Goal: Task Accomplishment & Management: Use online tool/utility

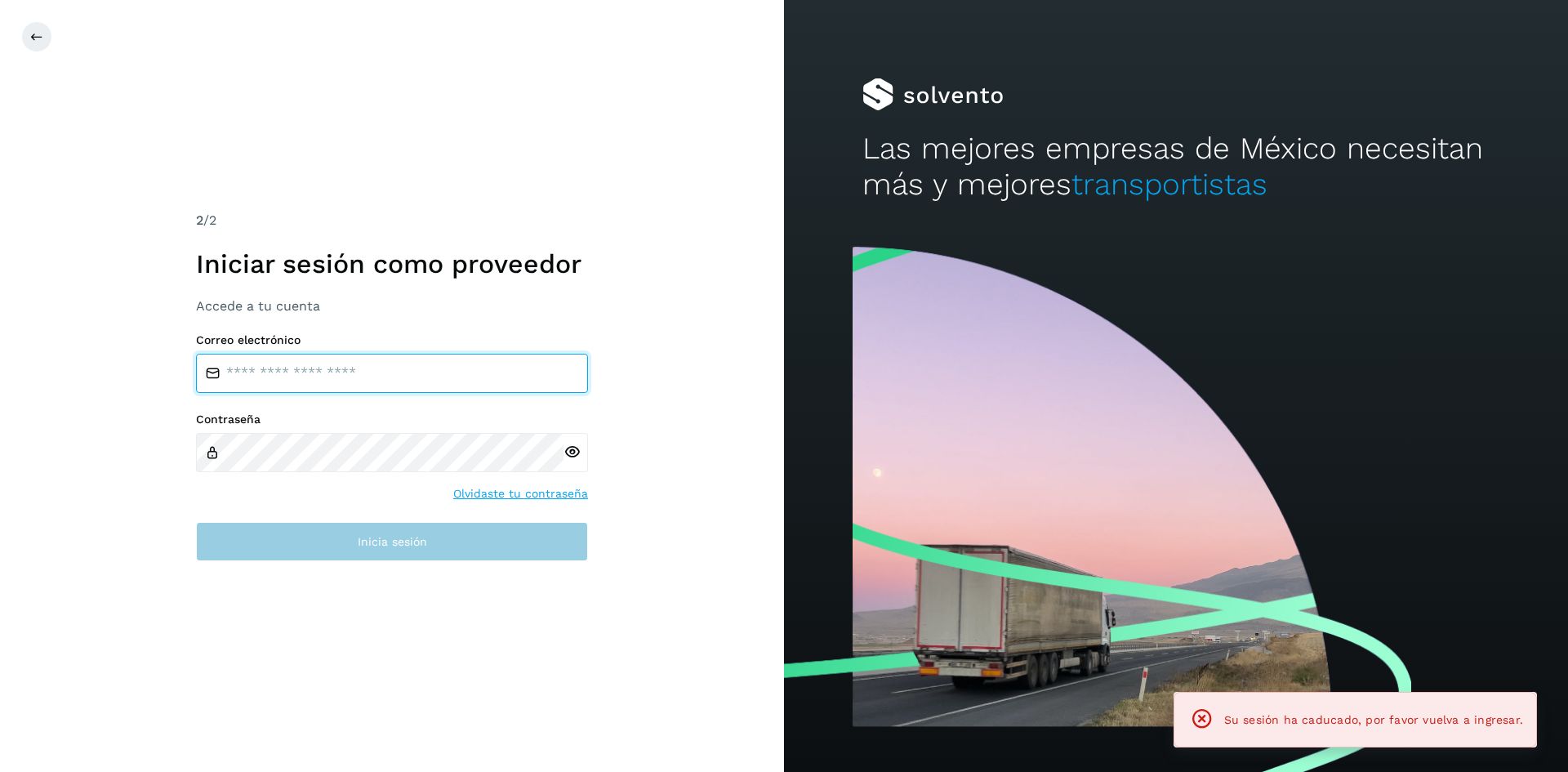
type input "**********"
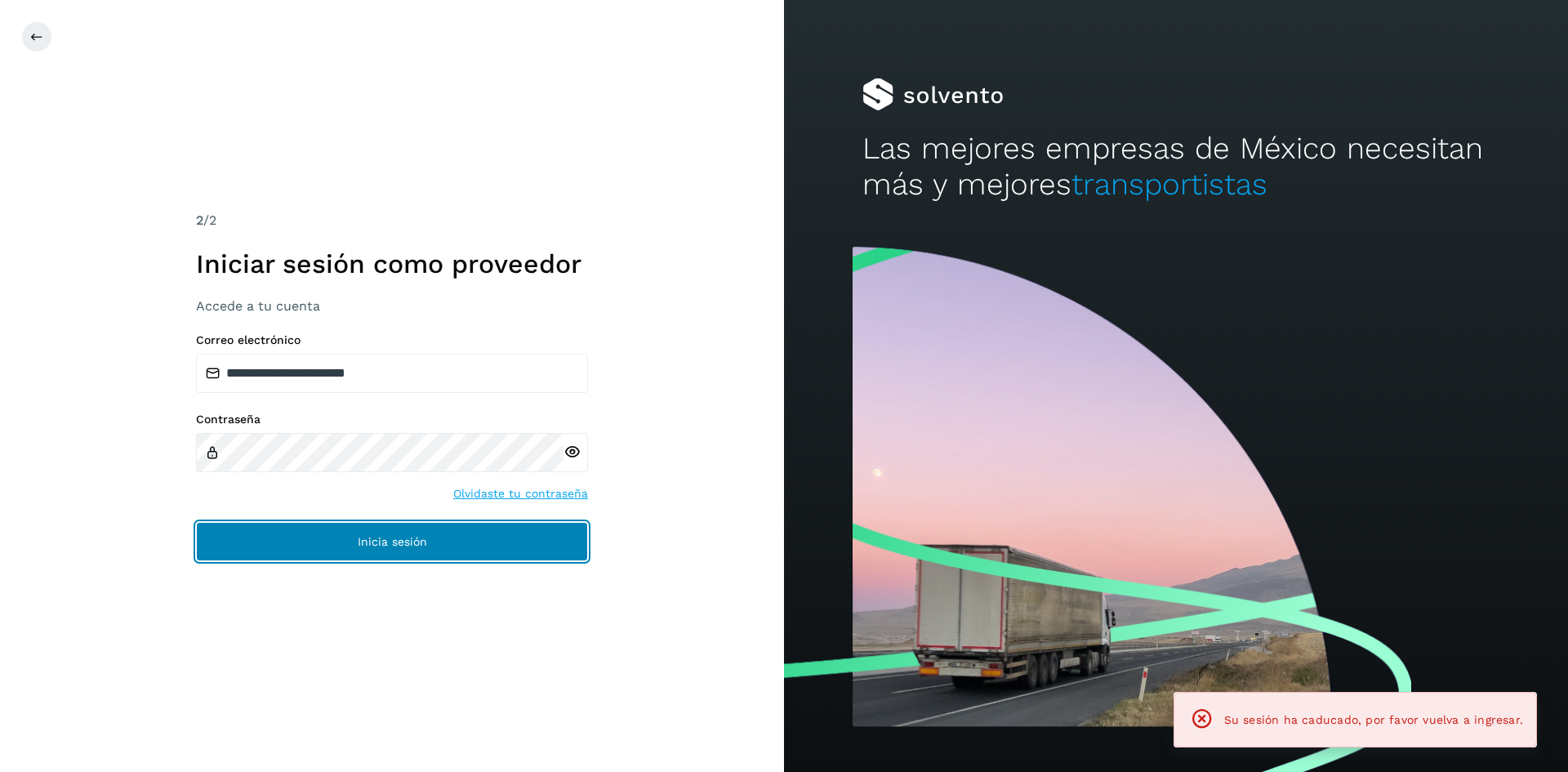
click at [389, 557] on button "Inicia sesión" at bounding box center [392, 542] width 392 height 40
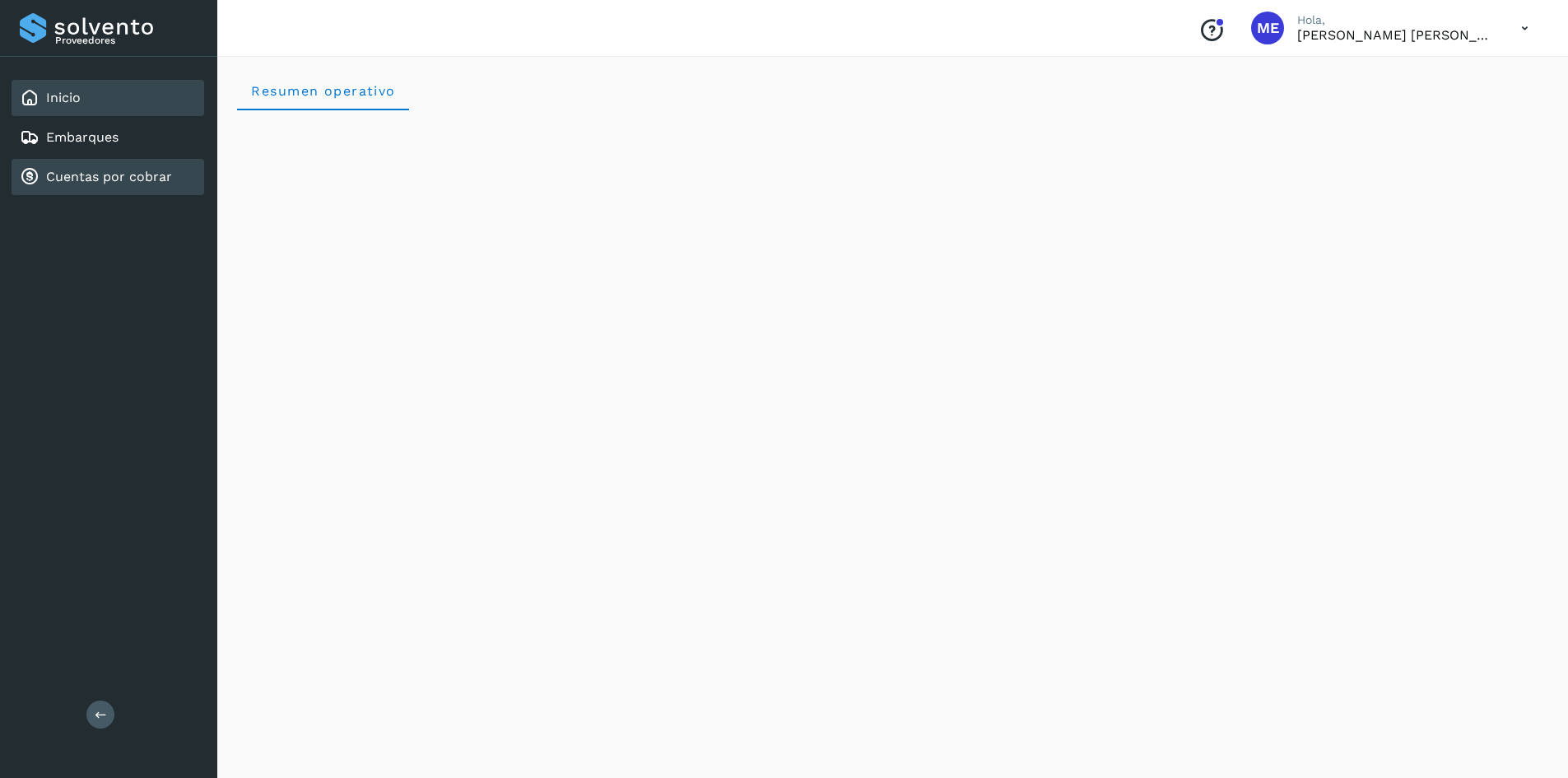
click at [71, 167] on div "Cuentas por cobrar" at bounding box center [96, 176] width 152 height 20
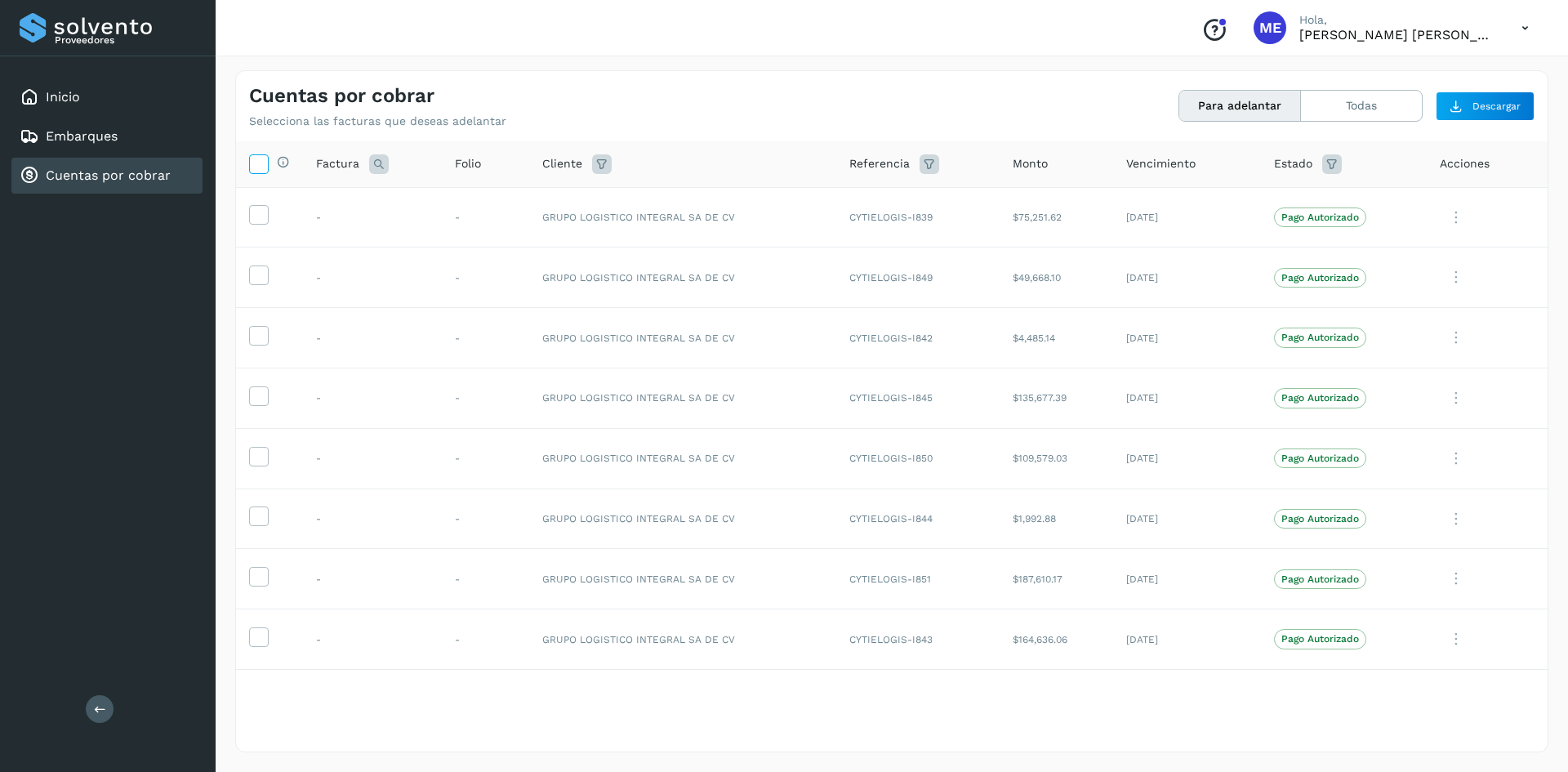
click at [258, 165] on icon at bounding box center [258, 163] width 17 height 17
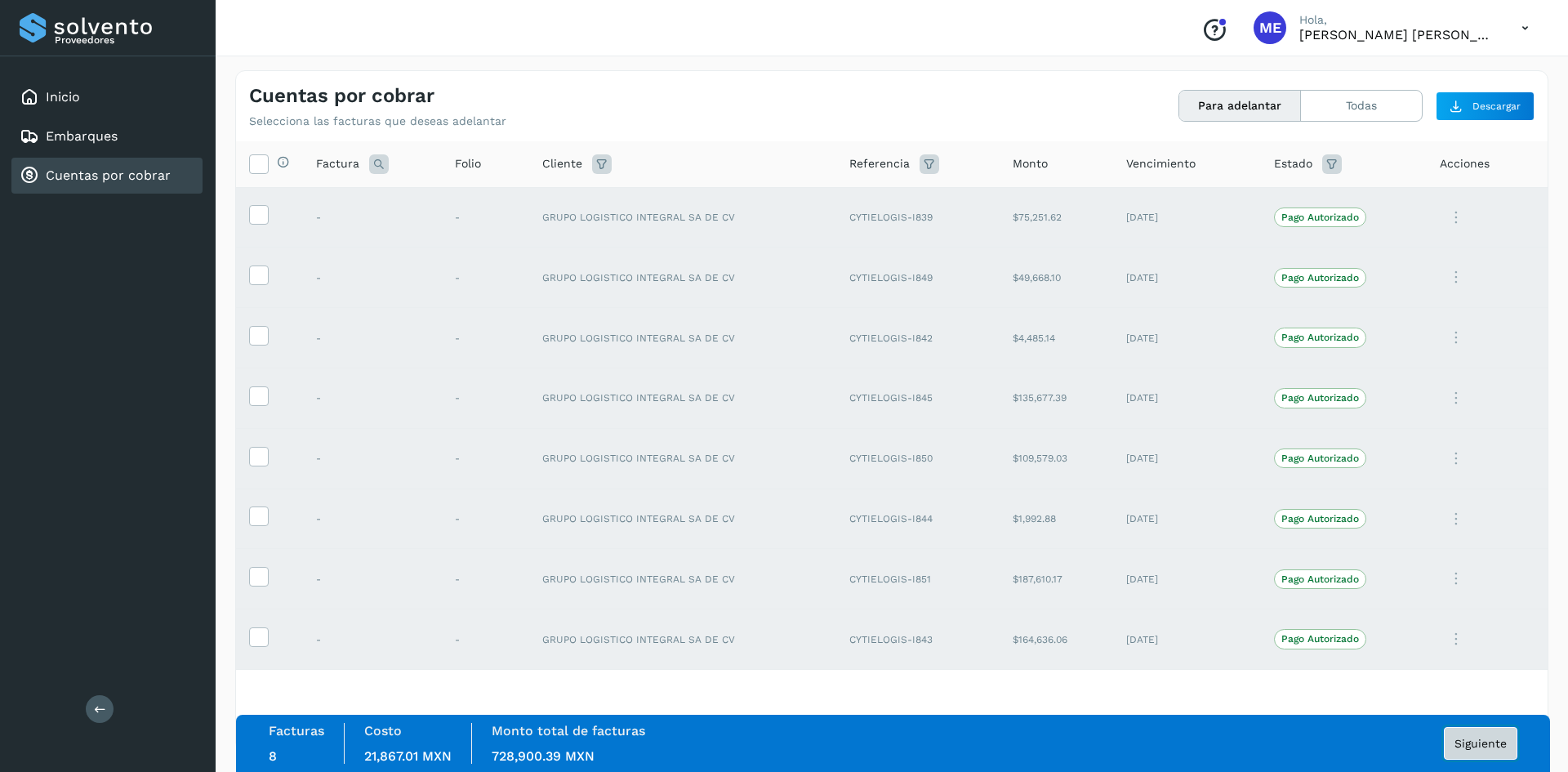
click at [1472, 750] on button "Siguiente" at bounding box center [1480, 744] width 73 height 33
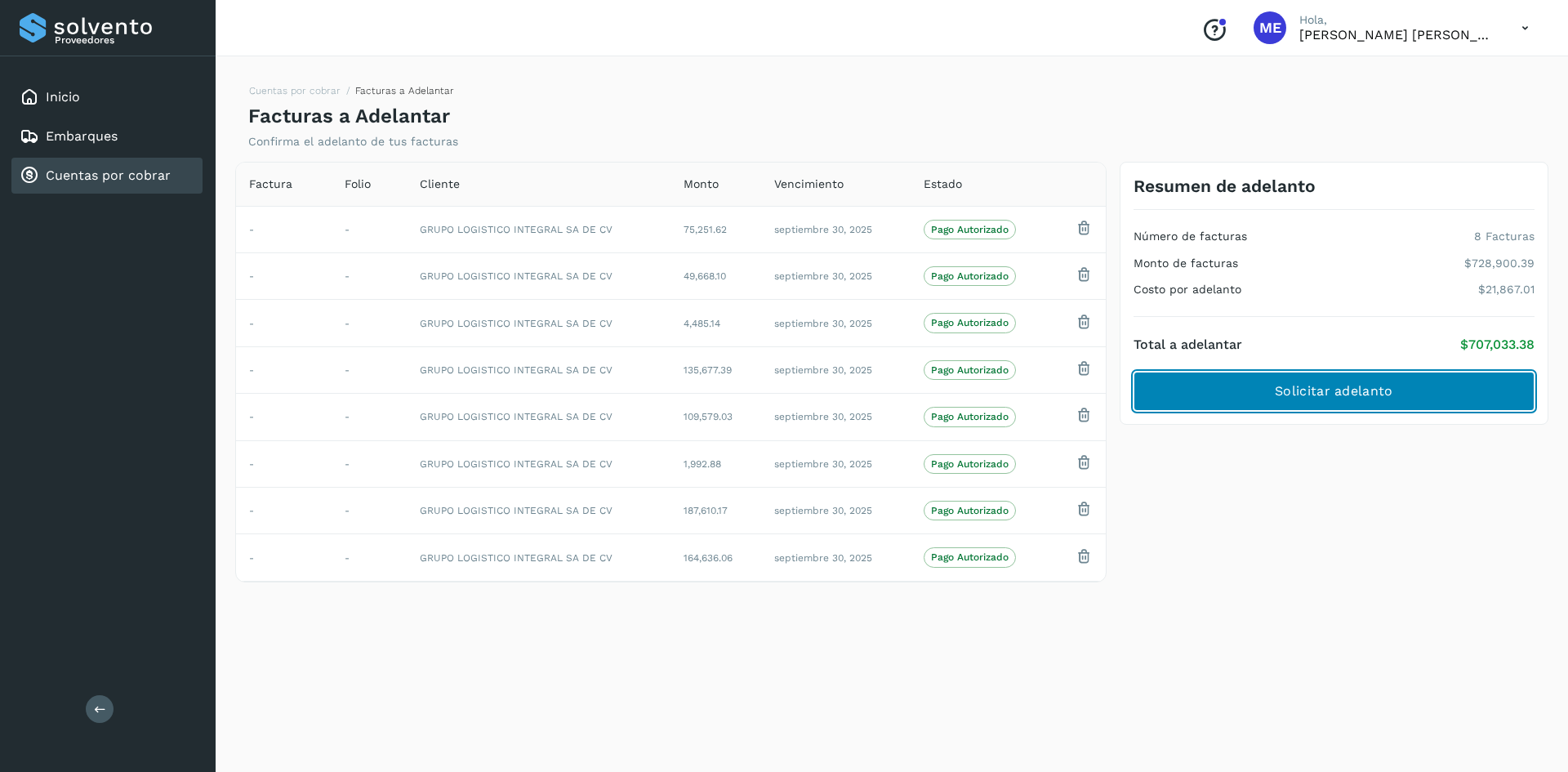
click at [1302, 389] on span "Solicitar adelanto" at bounding box center [1334, 391] width 118 height 18
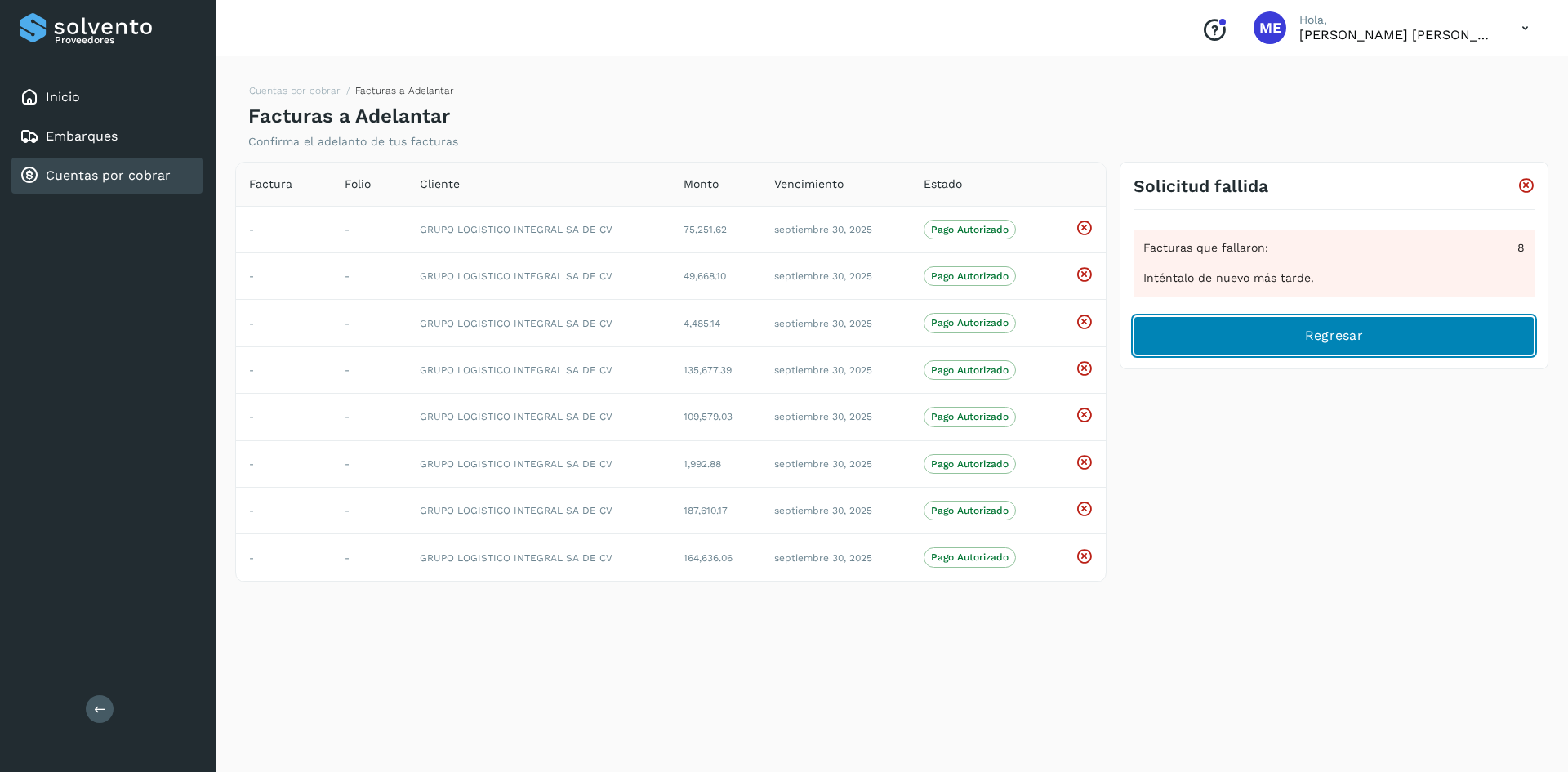
click at [1249, 338] on button "Regresar" at bounding box center [1334, 336] width 401 height 40
